Goal: Task Accomplishment & Management: Manage account settings

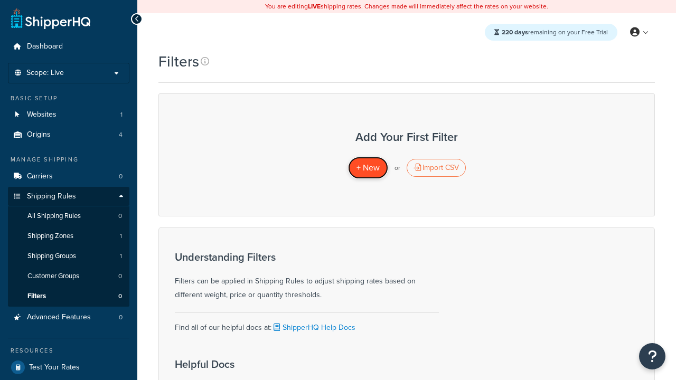
click at [368, 168] on span "+ New" at bounding box center [367, 168] width 23 height 12
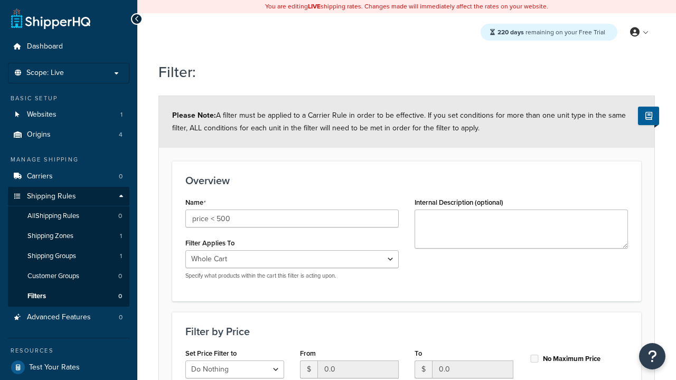
select select "range"
type input "price < 500"
type input "500"
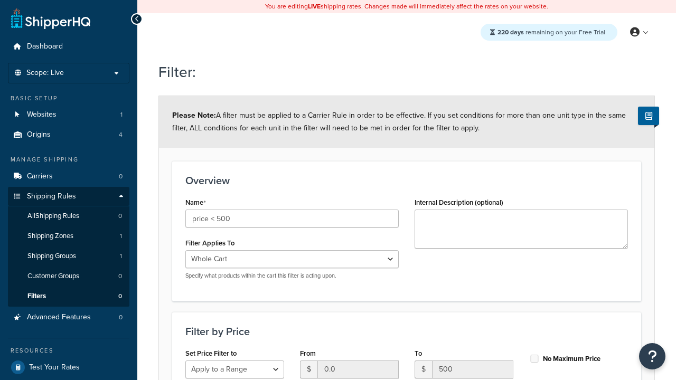
type input "500"
checkbox input "true"
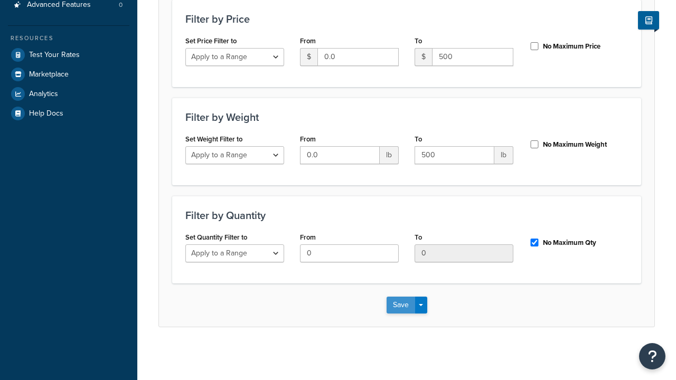
click at [400, 305] on button "Save" at bounding box center [401, 305] width 29 height 17
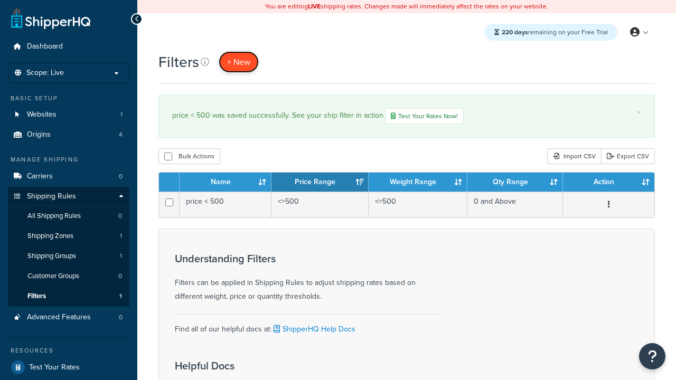
click at [239, 62] on span "+ New" at bounding box center [238, 62] width 23 height 12
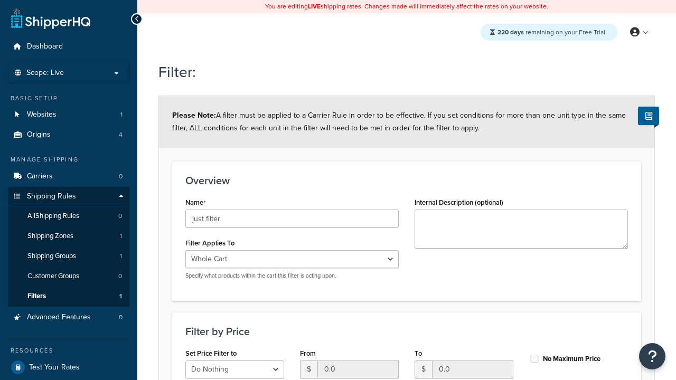
type input "just filter"
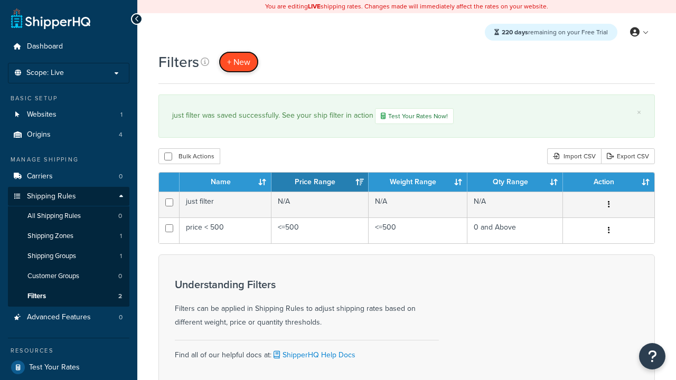
click at [239, 62] on span "+ New" at bounding box center [238, 62] width 23 height 12
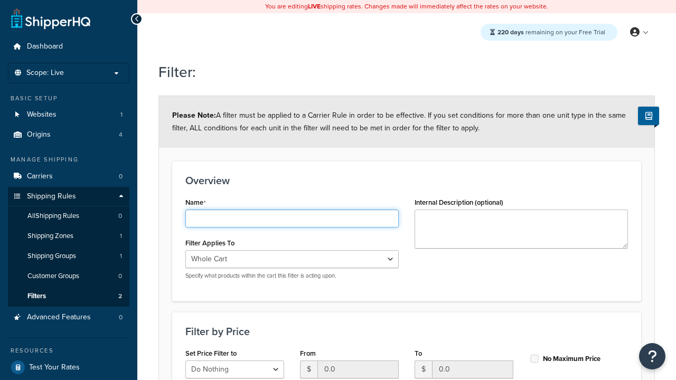
type input "weight < 10"
select select "range"
type input "weight < 10"
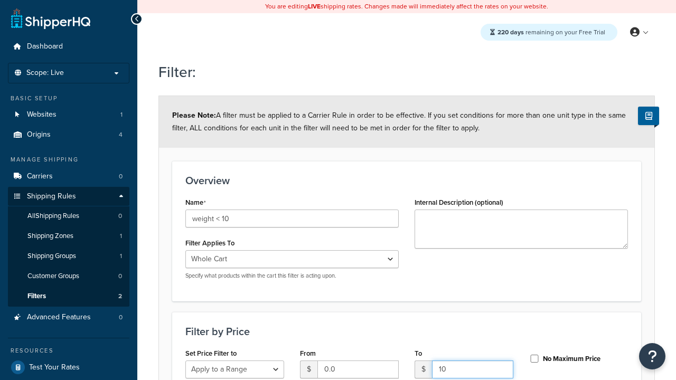
type input "10"
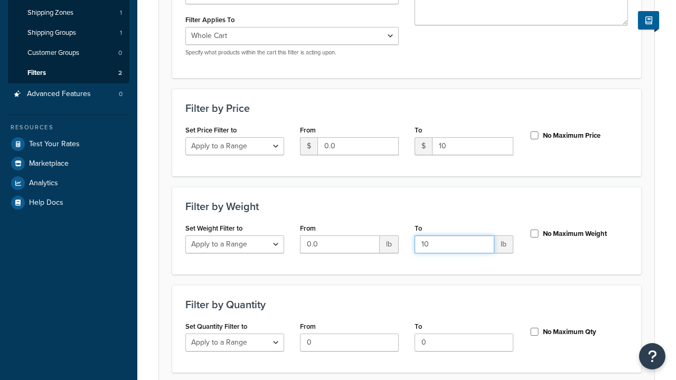
type input "10"
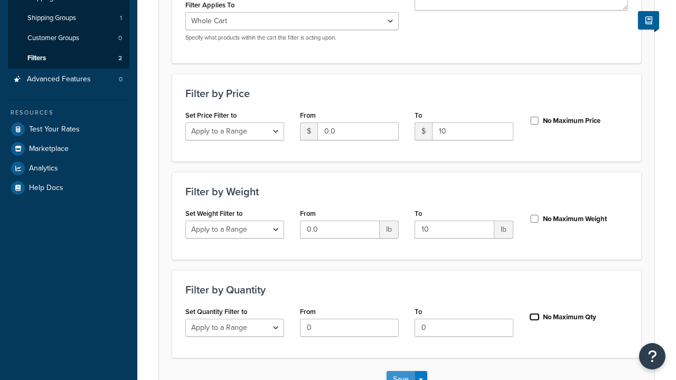
click at [534, 313] on input "No Maximum Qty" at bounding box center [534, 317] width 11 height 8
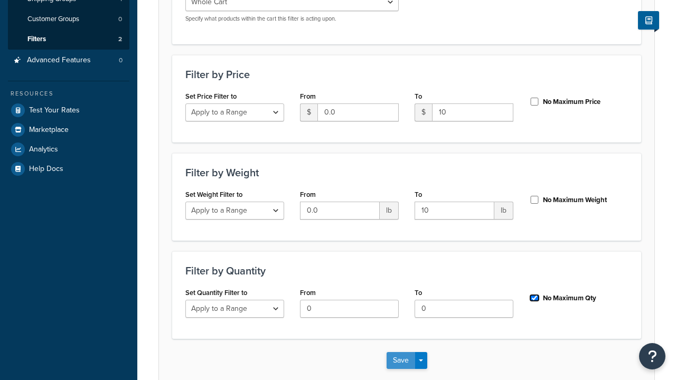
checkbox input "true"
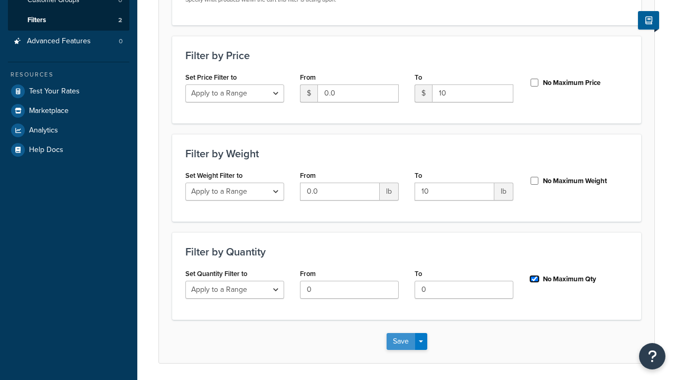
scroll to position [0, 0]
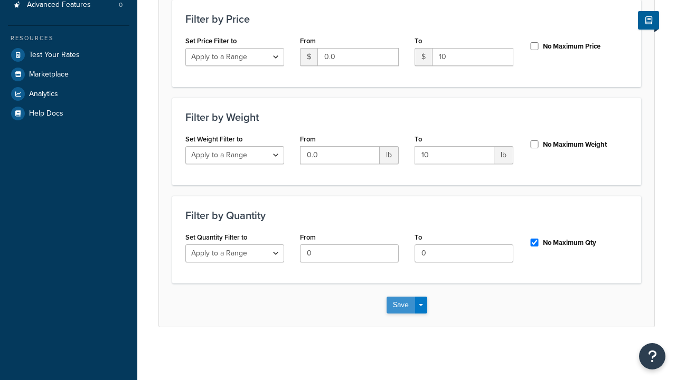
click at [400, 305] on button "Save" at bounding box center [401, 305] width 29 height 17
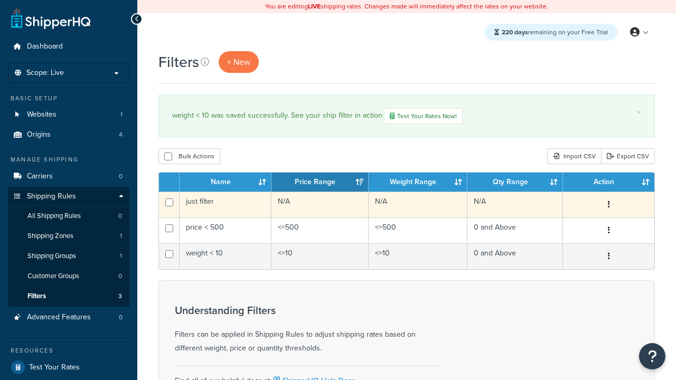
click at [608, 206] on icon "button" at bounding box center [609, 204] width 2 height 7
click at [0, 0] on link "Edit" at bounding box center [0, 0] width 0 height 0
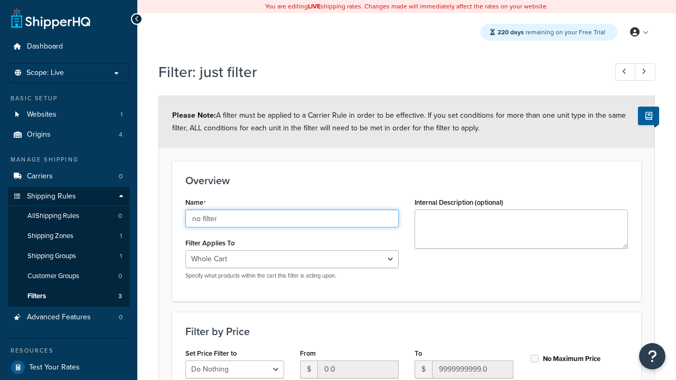
type input "no filter"
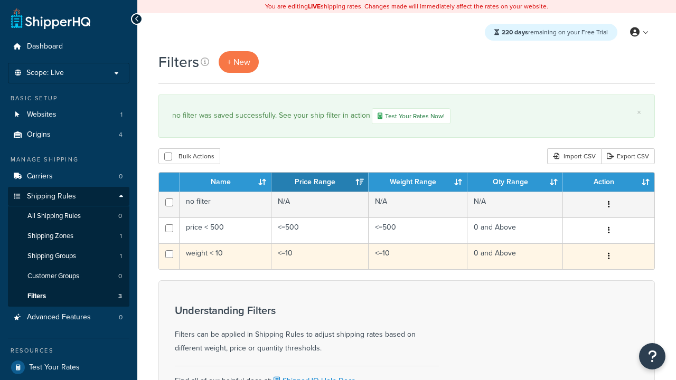
click at [608, 258] on icon "button" at bounding box center [609, 255] width 2 height 7
click at [0, 0] on link "Duplicate" at bounding box center [0, 0] width 0 height 0
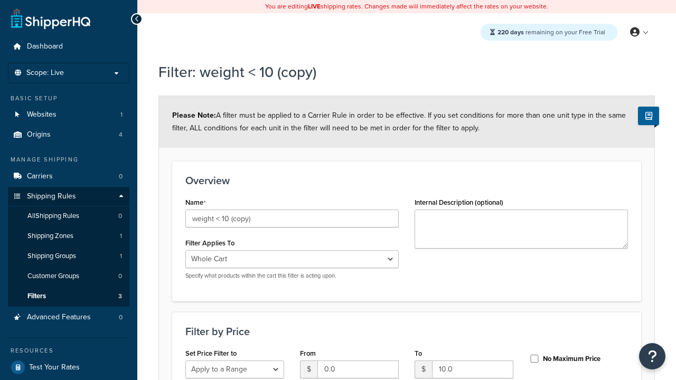
select select "range"
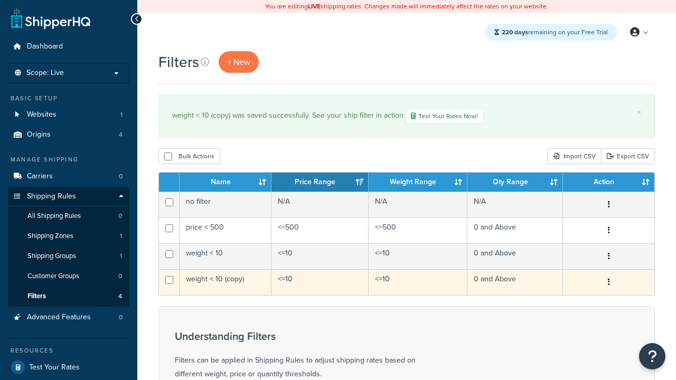
click at [608, 284] on icon "button" at bounding box center [609, 281] width 2 height 7
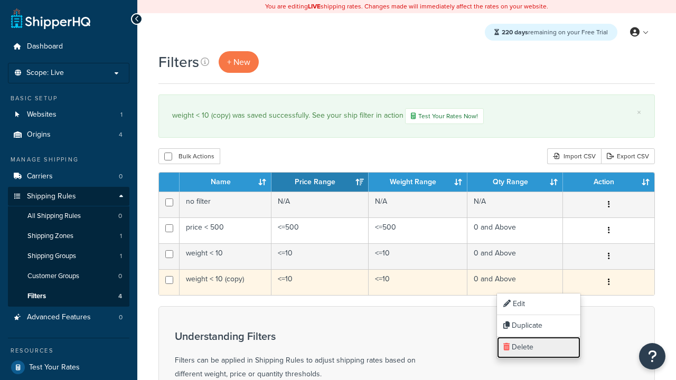
click at [539, 347] on link "Delete" at bounding box center [538, 348] width 83 height 22
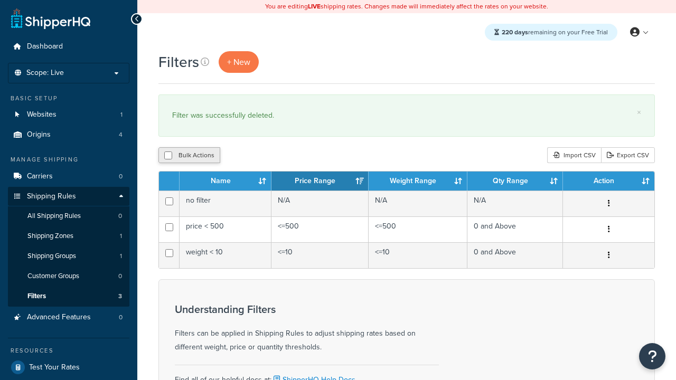
click at [189, 156] on button "Bulk Actions" at bounding box center [189, 155] width 62 height 16
checkbox input "true"
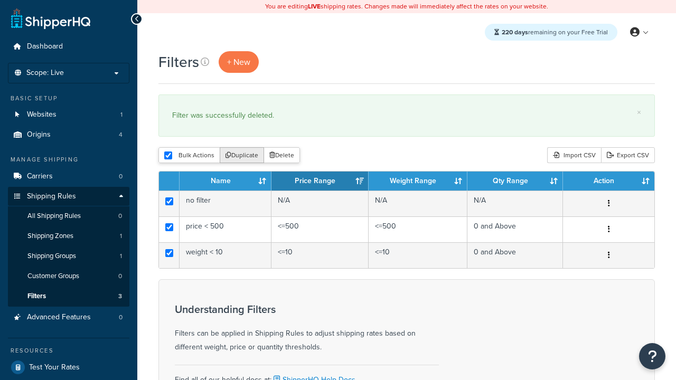
click at [242, 156] on button "Duplicate" at bounding box center [242, 155] width 44 height 16
